Goal: Task Accomplishment & Management: Manage account settings

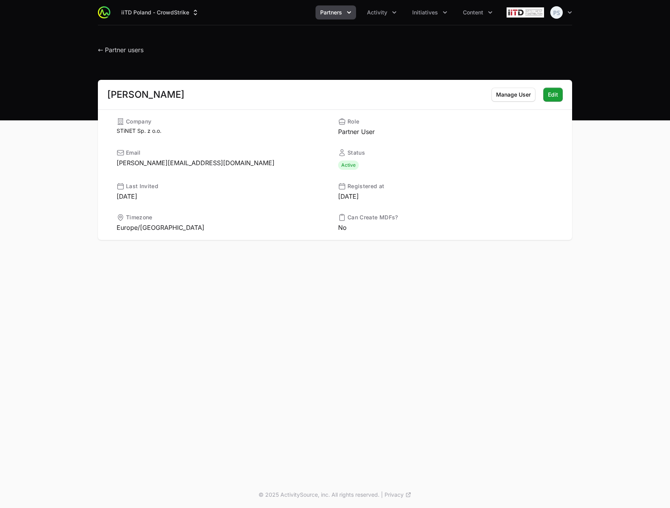
click at [373, 325] on div "iiTD [GEOGRAPHIC_DATA] - CrowdStrike Partners Activity Initiatives Content Open…" at bounding box center [335, 241] width 670 height 482
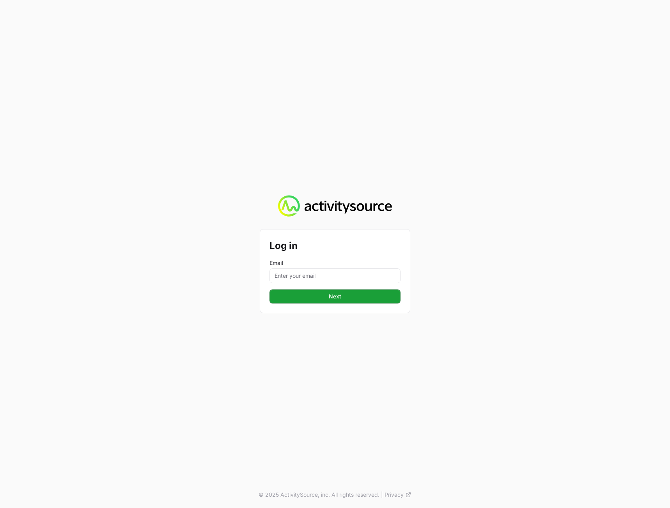
drag, startPoint x: 304, startPoint y: 263, endPoint x: 304, endPoint y: 270, distance: 6.2
click at [304, 264] on label "Email" at bounding box center [334, 263] width 131 height 8
click at [304, 269] on input "Email" at bounding box center [334, 276] width 131 height 15
click at [304, 272] on input "Email" at bounding box center [334, 276] width 131 height 15
type input "[PERSON_NAME][EMAIL_ADDRESS][DOMAIN_NAME]"
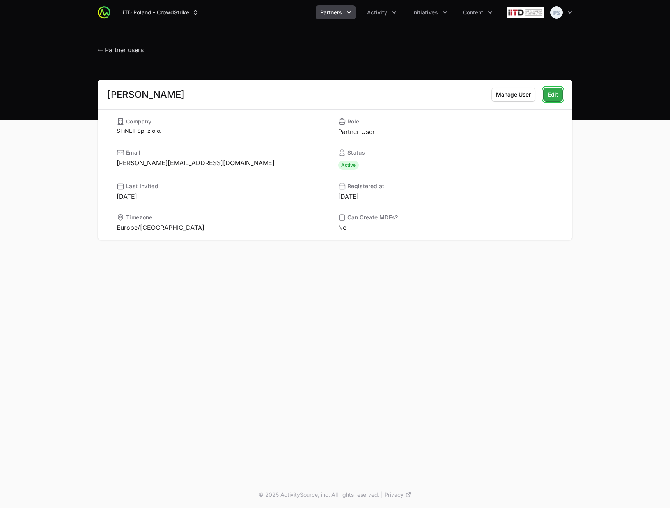
click at [552, 97] on span "Edit" at bounding box center [553, 94] width 10 height 9
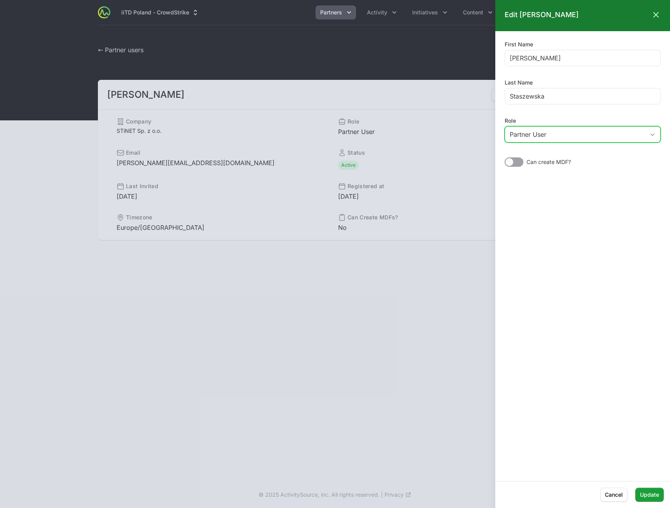
click at [562, 134] on div "Partner User" at bounding box center [576, 134] width 135 height 9
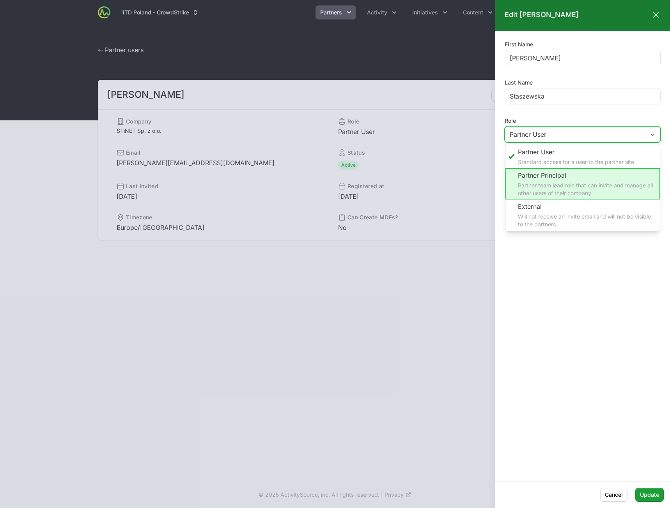
click at [552, 177] on li "Partner Principal Partner team lead role that can invite and manage all other u…" at bounding box center [582, 183] width 154 height 31
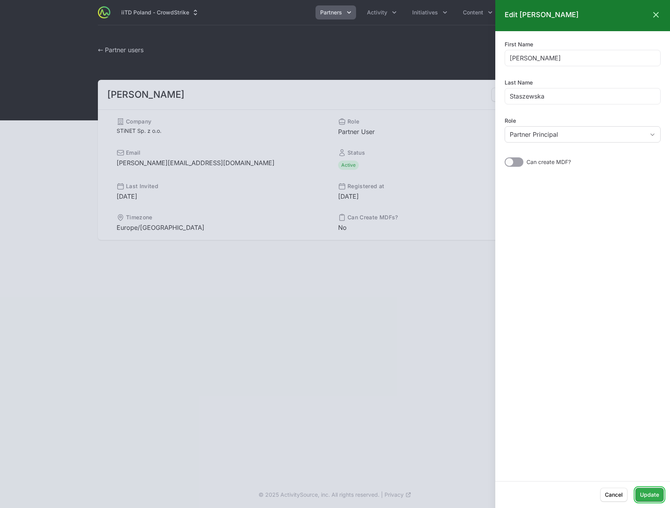
click at [650, 496] on span "Update" at bounding box center [649, 494] width 19 height 9
